Goal: Find specific page/section: Find specific page/section

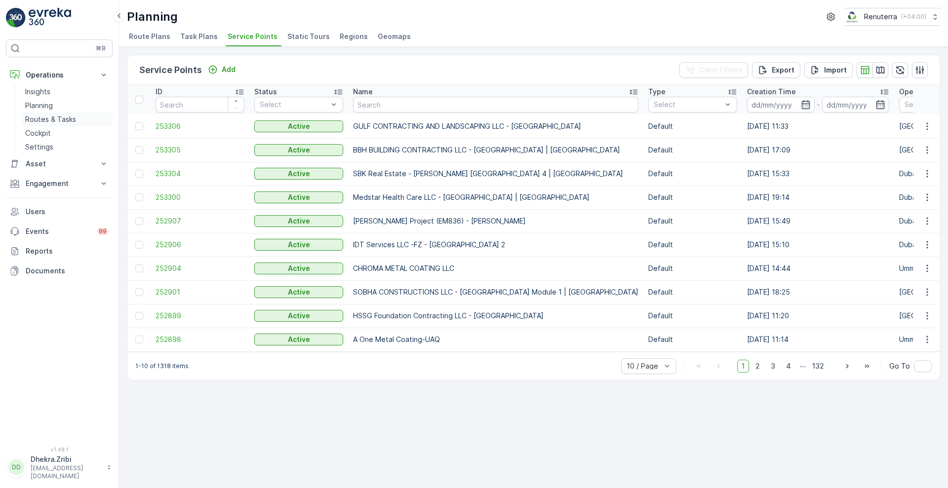
click at [57, 115] on p "Routes & Tasks" at bounding box center [50, 120] width 51 height 10
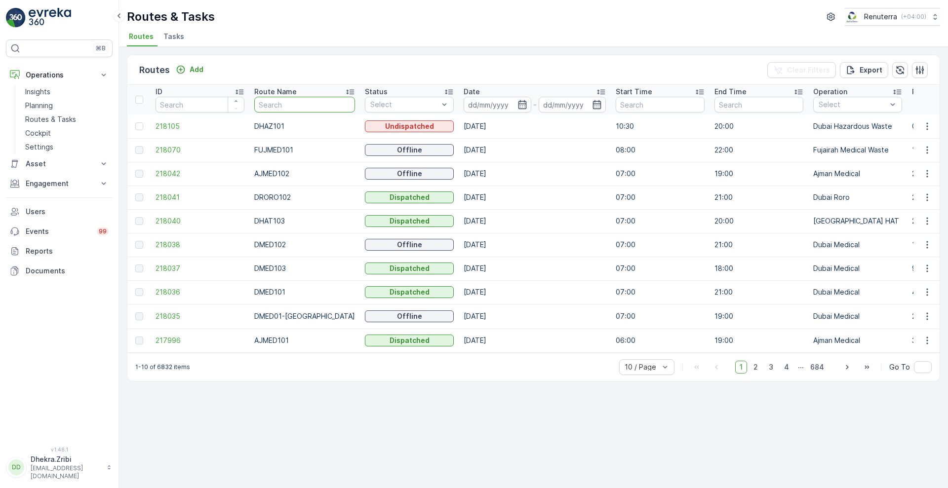
click at [275, 104] on input "text" at bounding box center [304, 105] width 101 height 16
type input "re"
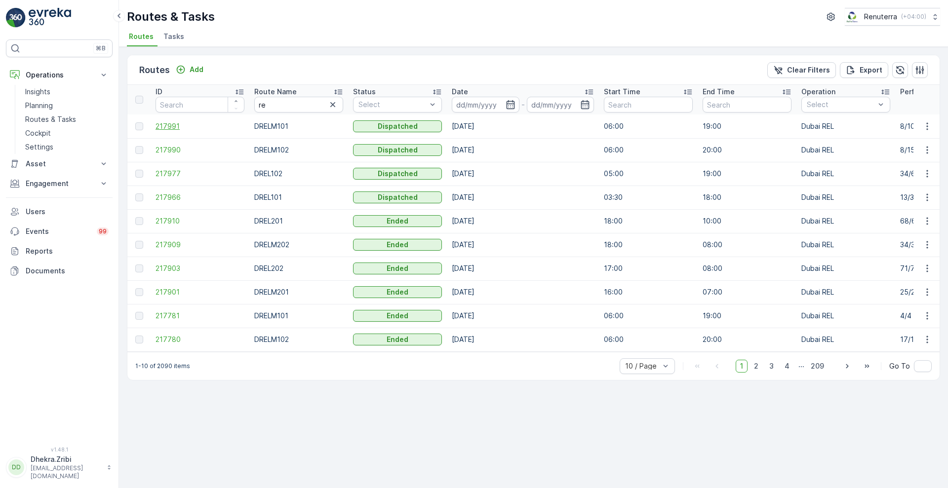
click at [165, 126] on span "217991" at bounding box center [200, 126] width 89 height 10
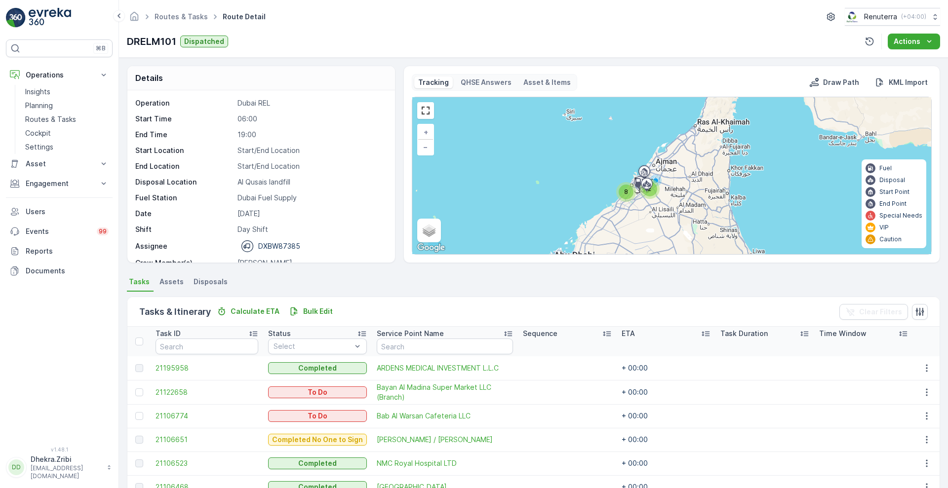
scroll to position [148, 0]
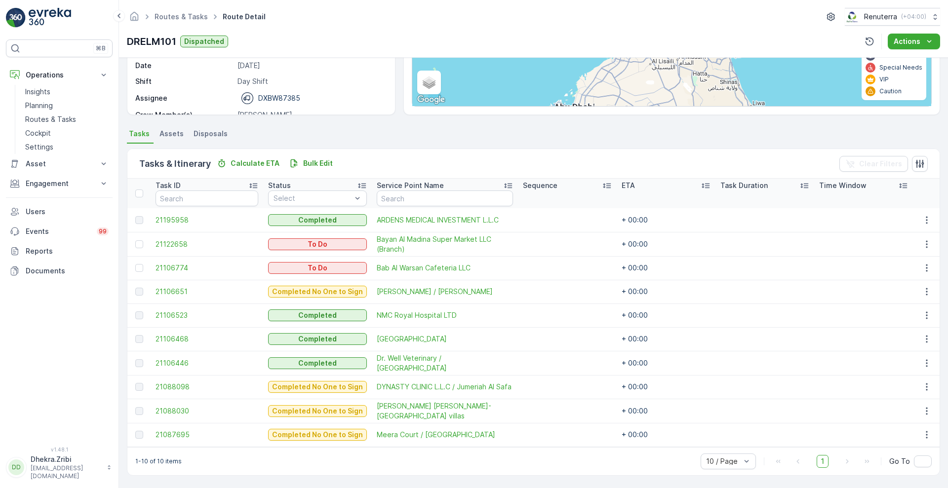
click at [394, 104] on div "Details Operation Dubai REL Start Time 06:00 End Time 19:00 Start Location Star…" at bounding box center [261, 17] width 269 height 198
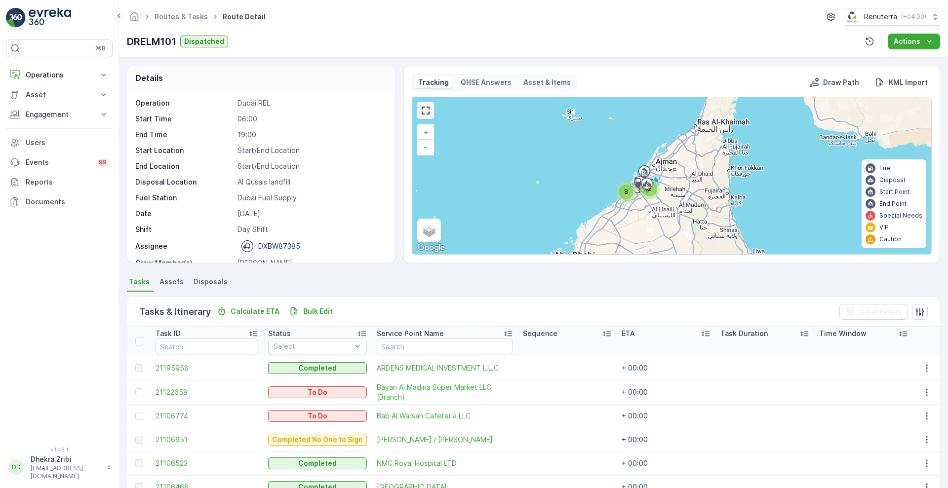
click at [423, 116] on link at bounding box center [425, 110] width 15 height 15
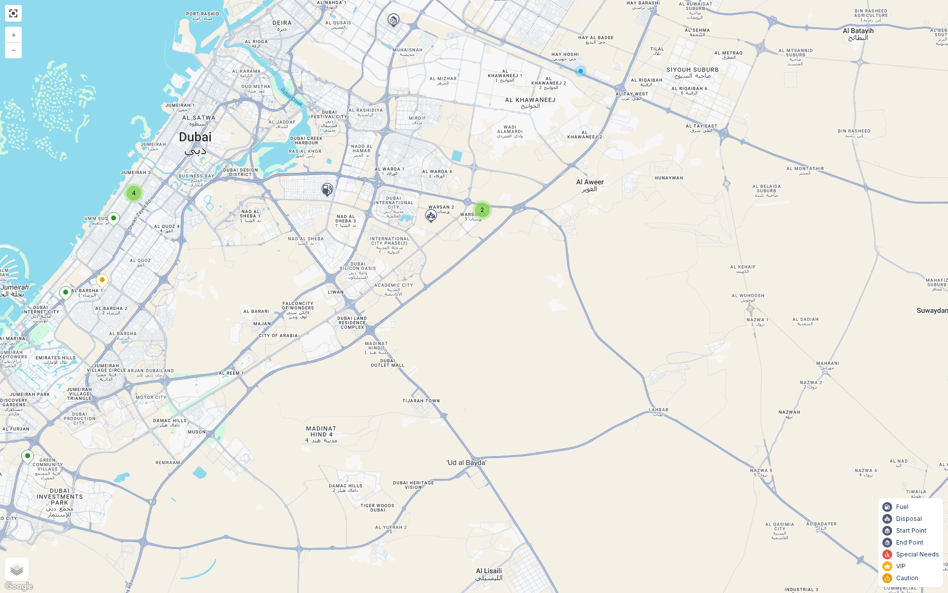
click at [571, 274] on div "2 4 + − Satellite Roadmap Terrain Hybrid Leaflet Keyboard shortcuts Map Data Ma…" at bounding box center [474, 296] width 948 height 593
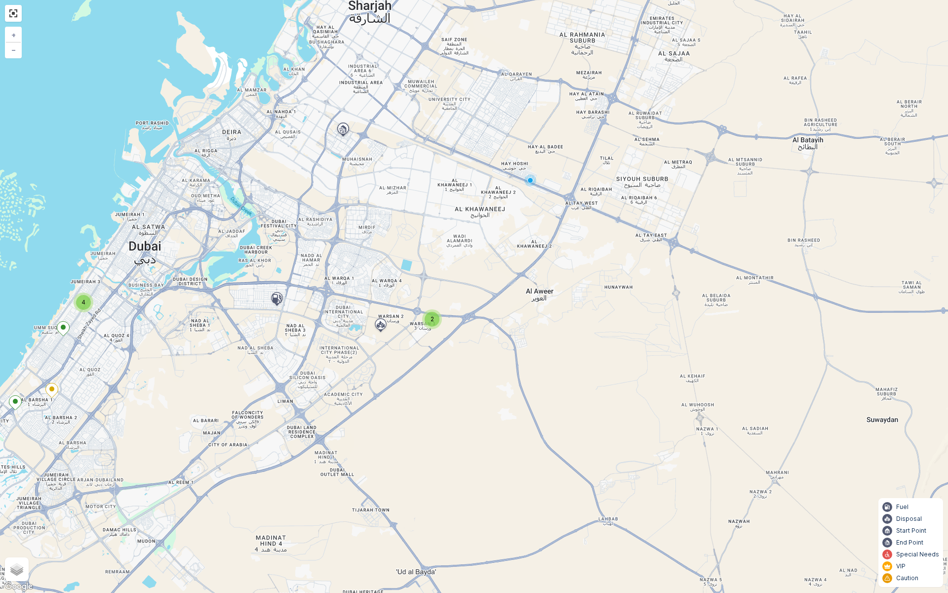
drag, startPoint x: 546, startPoint y: 300, endPoint x: 495, endPoint y: 409, distance: 120.2
click at [495, 409] on div "2 4 + − Satellite Roadmap Terrain Hybrid Leaflet Keyboard shortcuts Map Data Ma…" at bounding box center [474, 296] width 948 height 593
click at [14, 13] on link at bounding box center [13, 13] width 15 height 15
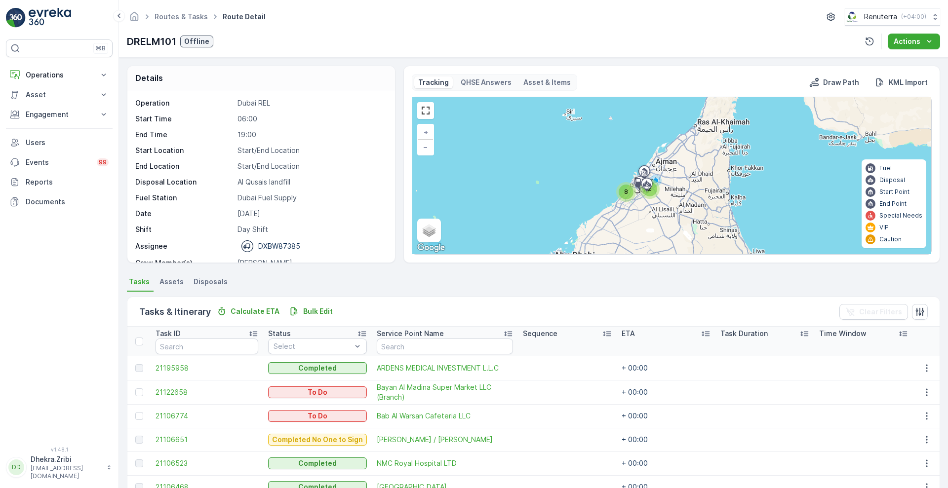
click at [644, 312] on div "Tasks & Itinerary Calculate ETA Bulk Edit Clear Filters" at bounding box center [533, 312] width 812 height 30
